Goal: Obtain resource: Download file/media

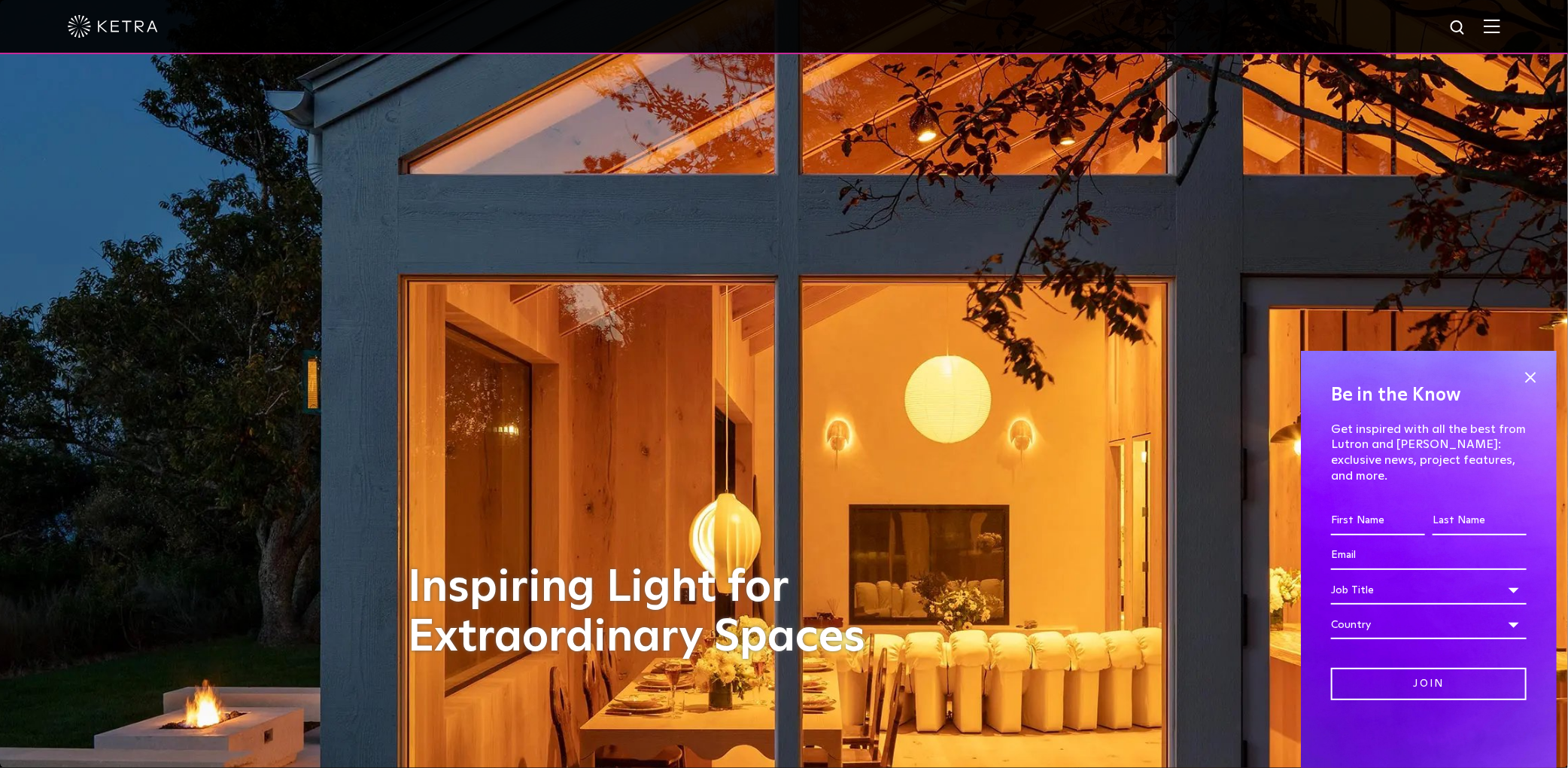
click at [1501, 22] on img at bounding box center [1492, 26] width 17 height 14
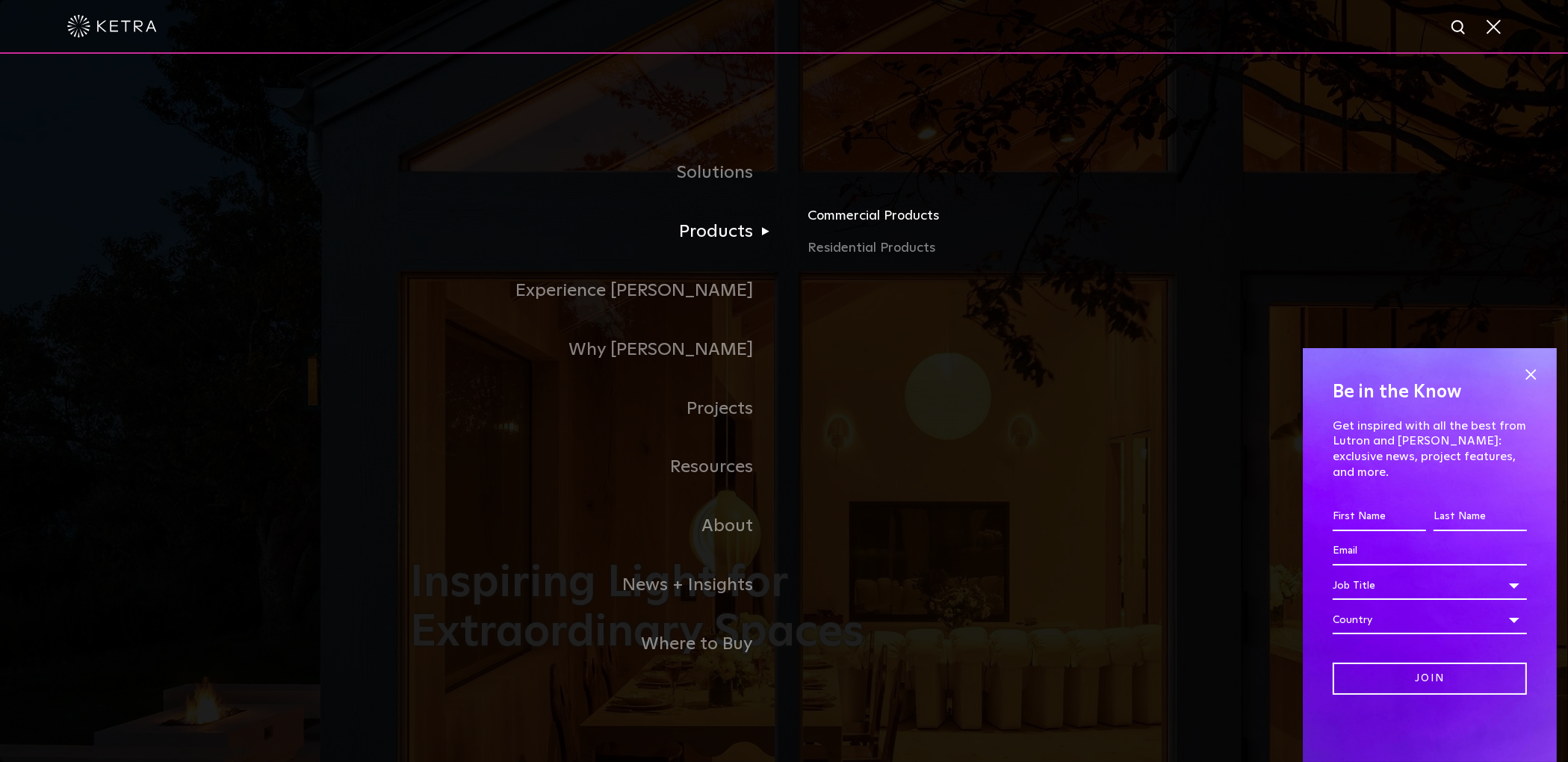
click at [851, 225] on link "Commercial Products" at bounding box center [982, 221] width 350 height 33
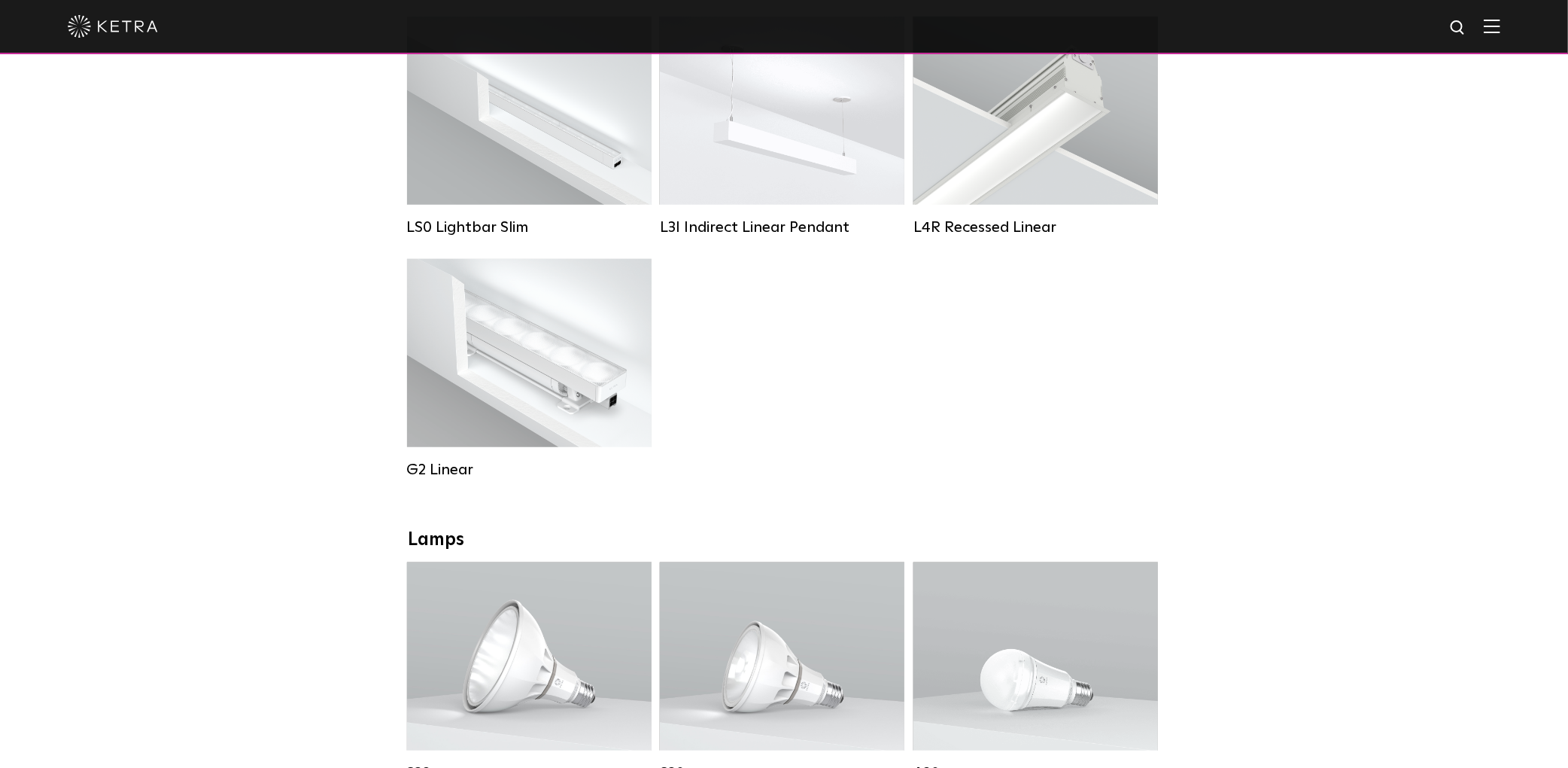
scroll to position [401, 0]
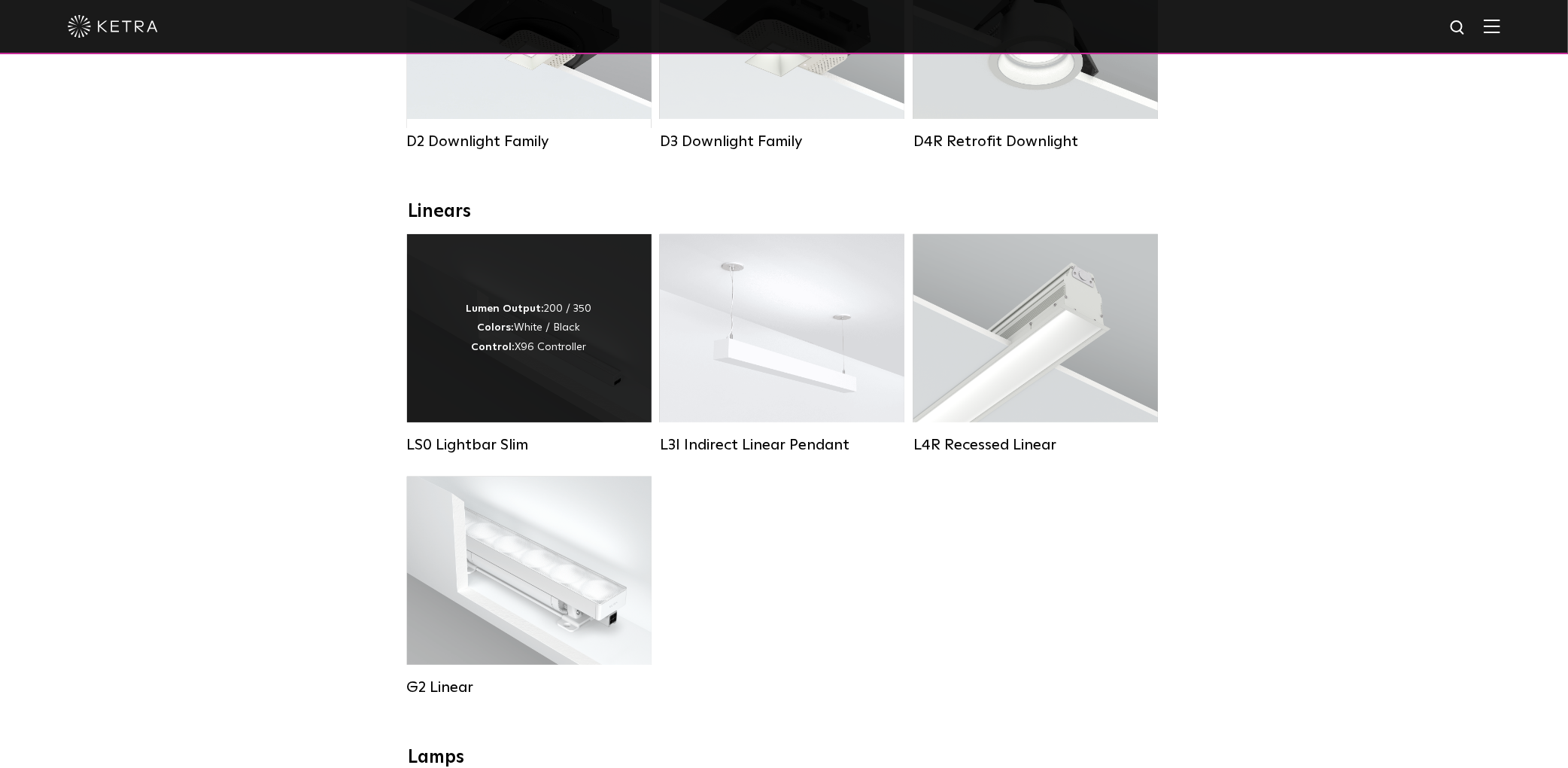
click at [542, 372] on div "Lumen Output: 200 / 350 Colors: White / Black Control: X96 Controller" at bounding box center [530, 328] width 245 height 188
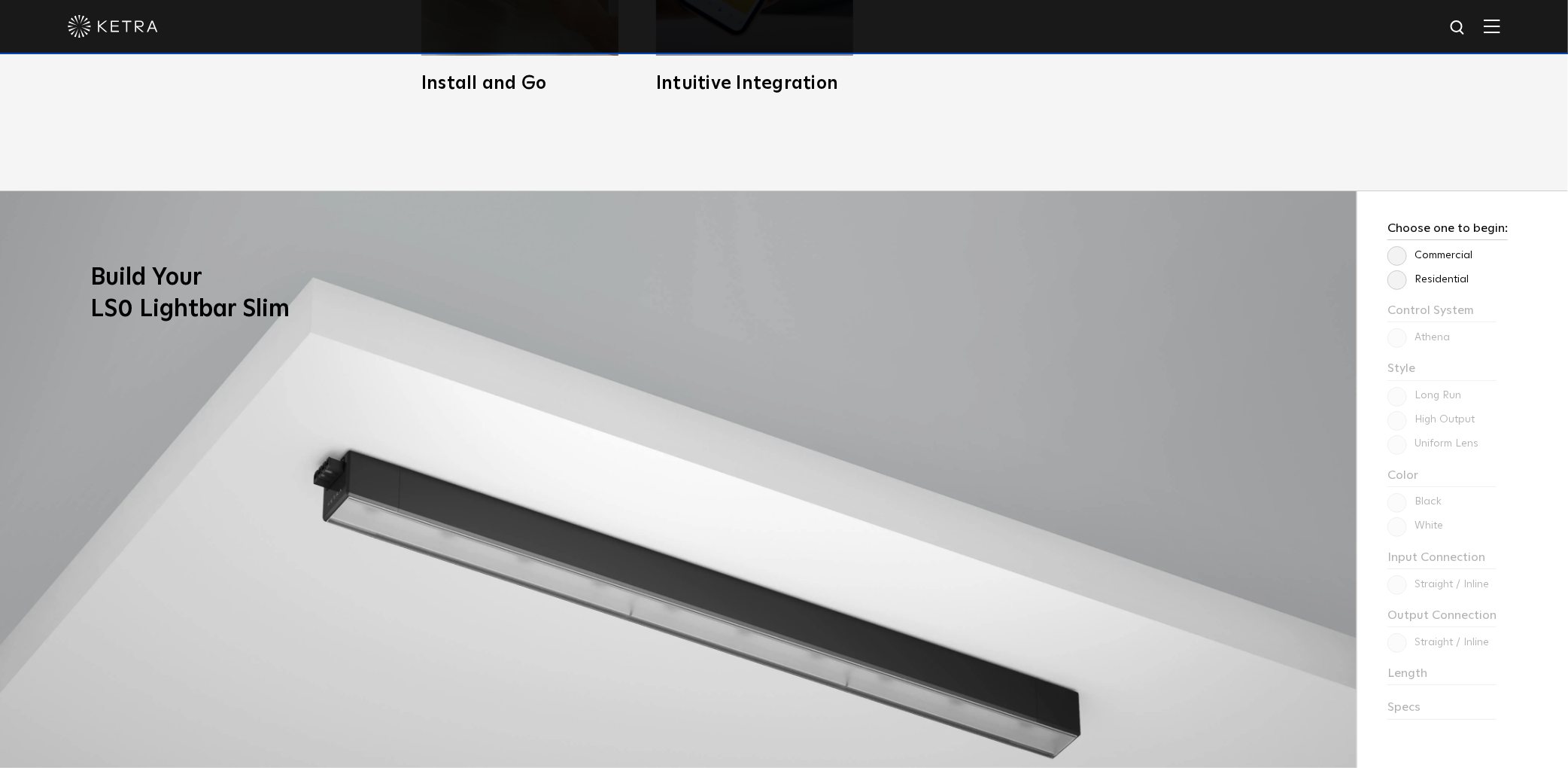
scroll to position [1404, 0]
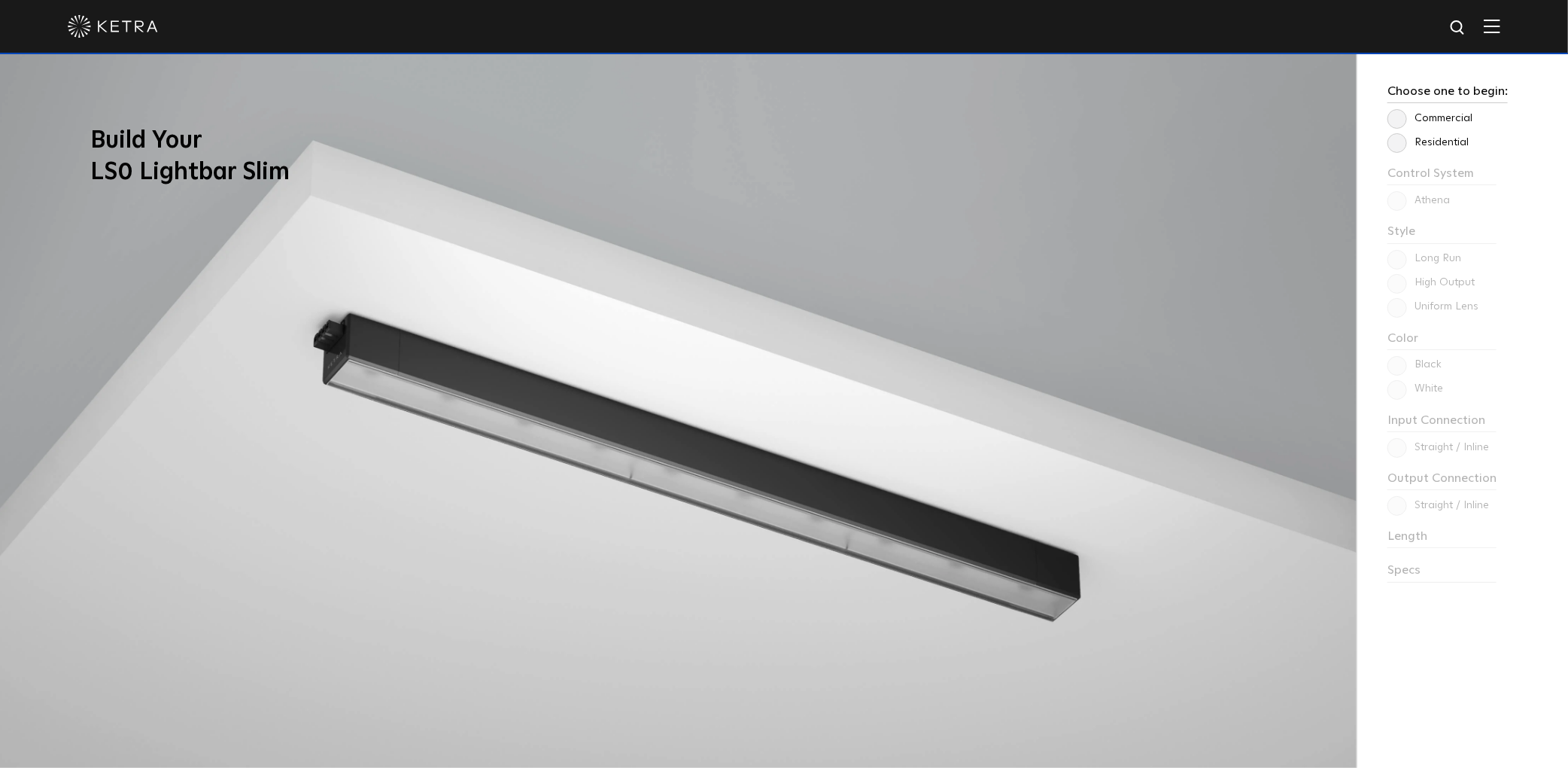
click at [1450, 122] on label "Commercial" at bounding box center [1430, 118] width 85 height 12
click at [0, 0] on input "Commercial" at bounding box center [0, 0] width 0 height 0
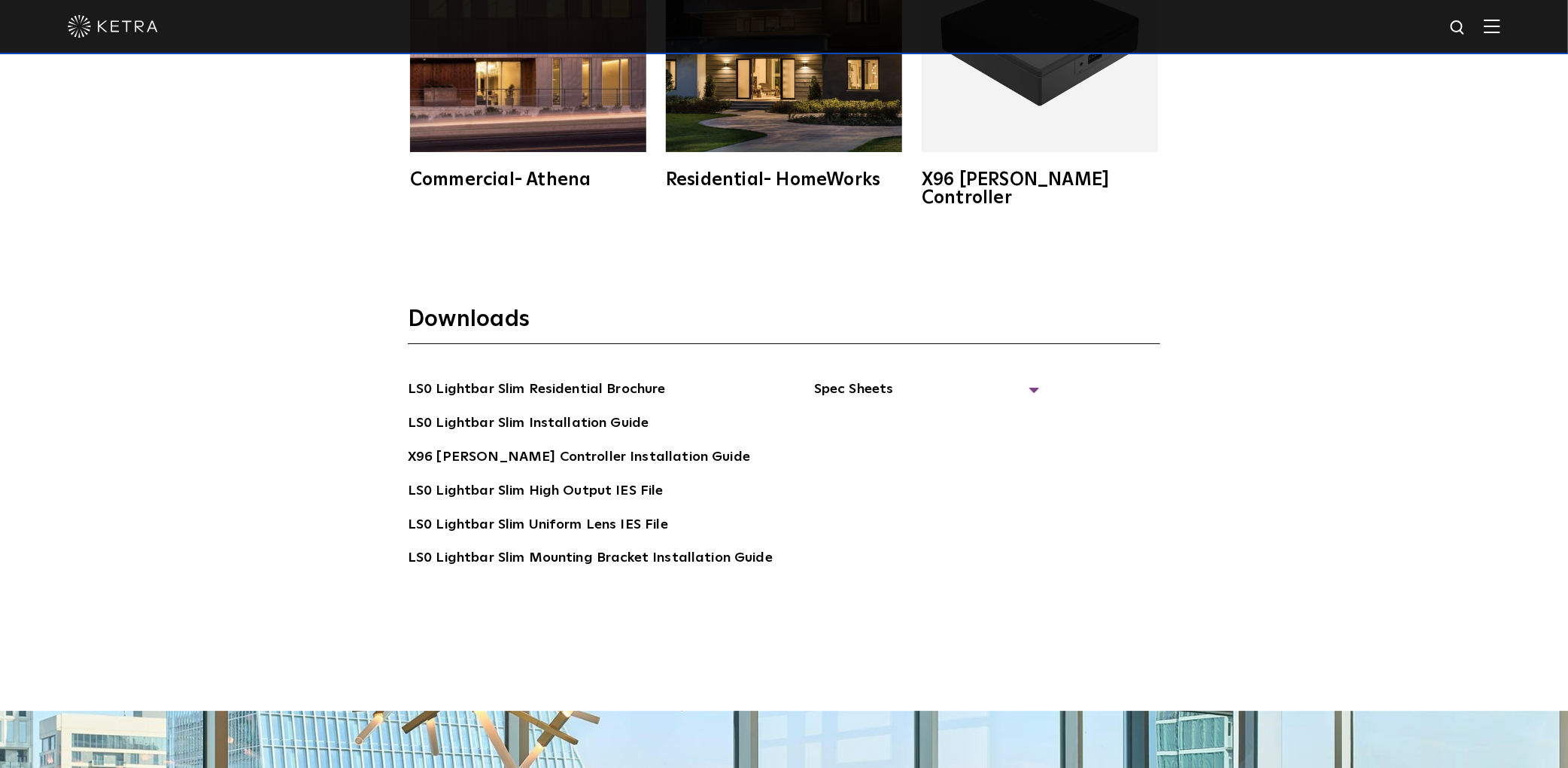
scroll to position [3111, 0]
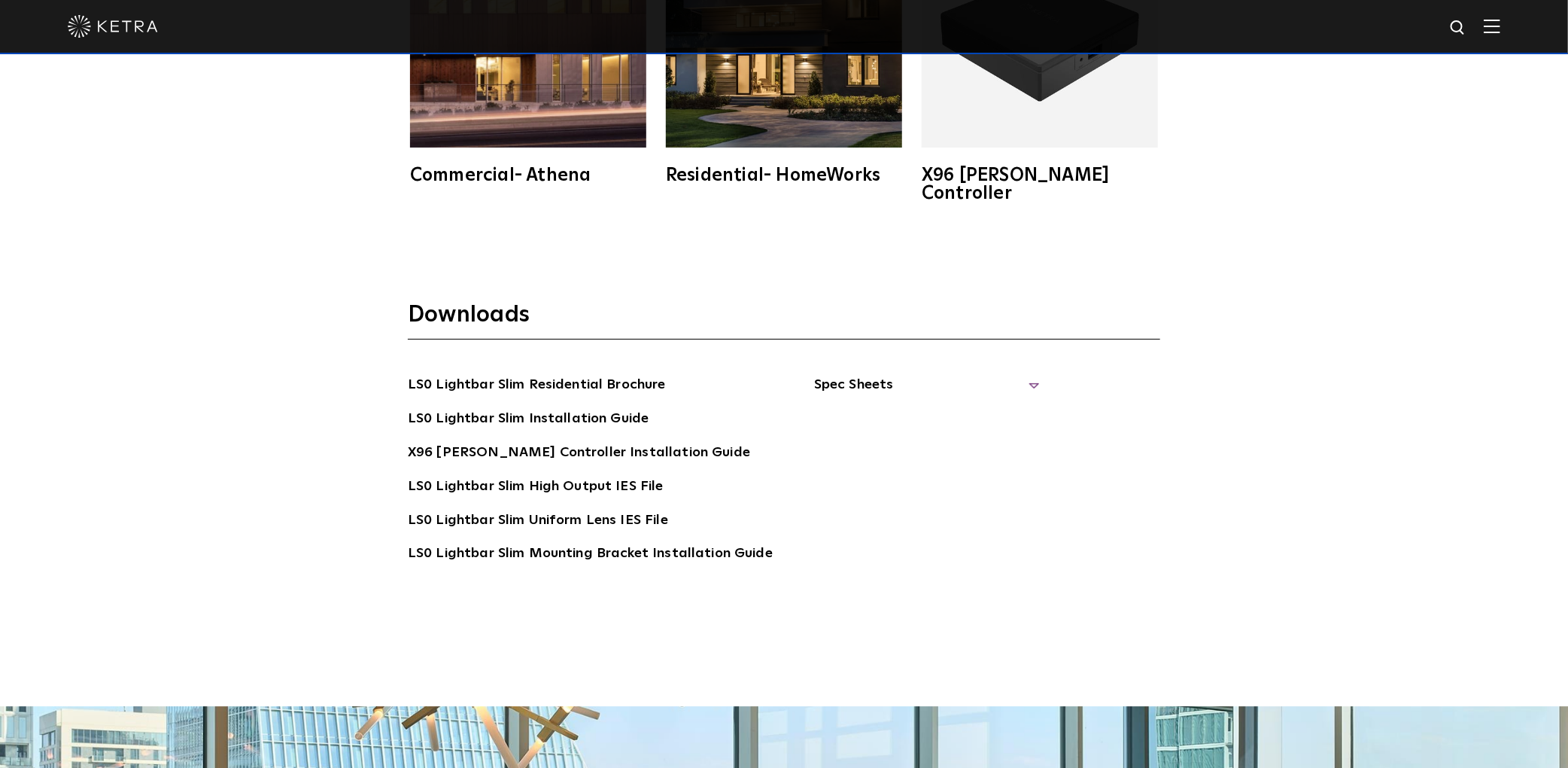
click at [1026, 374] on span "Spec Sheets" at bounding box center [927, 391] width 226 height 33
click at [1010, 407] on link "LS0 Lightbar Slim Spec Sheet" at bounding box center [929, 419] width 193 height 24
